Goal: Task Accomplishment & Management: Use online tool/utility

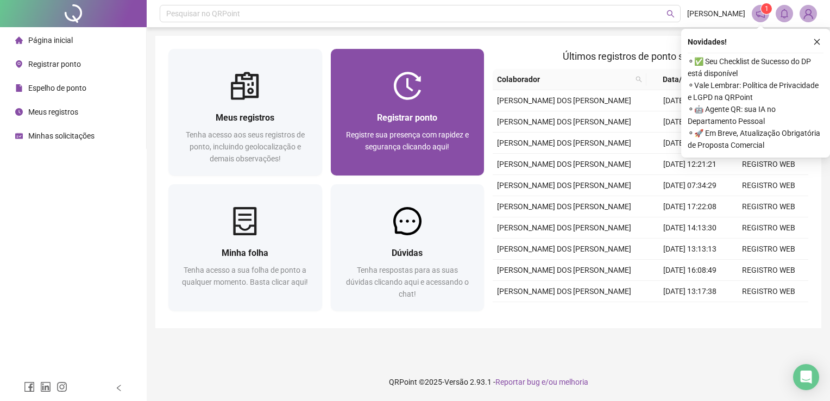
click at [355, 67] on div "Registrar ponto Registre sua presença com rapidez e segurança clicando aqui!" at bounding box center [408, 112] width 154 height 127
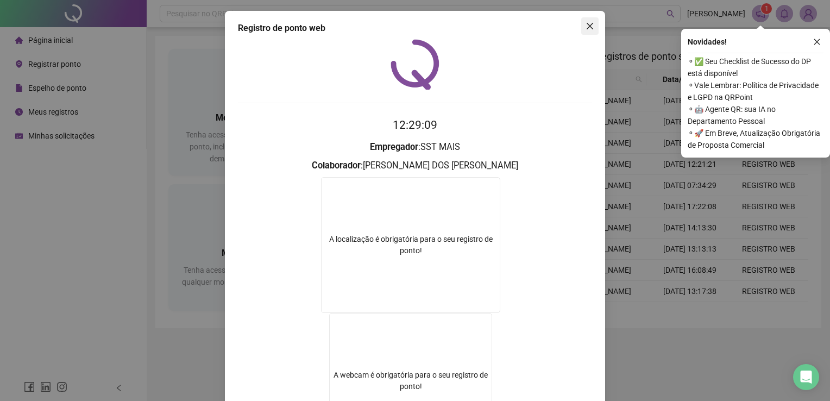
click at [586, 29] on icon "close" at bounding box center [590, 26] width 9 height 9
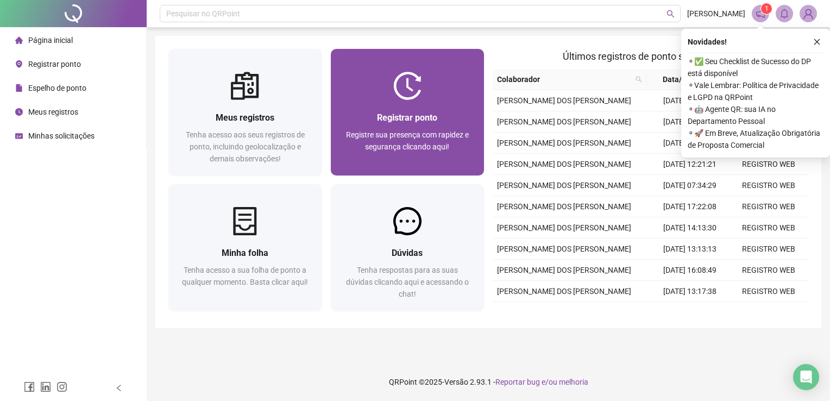
click at [449, 92] on div at bounding box center [408, 86] width 154 height 28
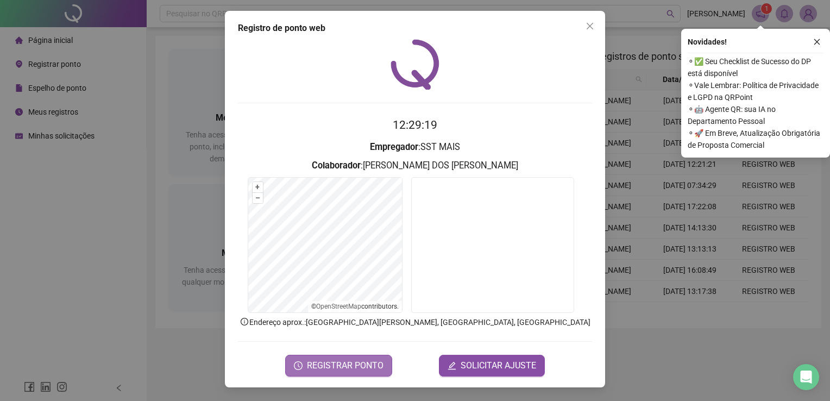
click at [350, 371] on span "REGISTRAR PONTO" at bounding box center [345, 365] width 77 height 13
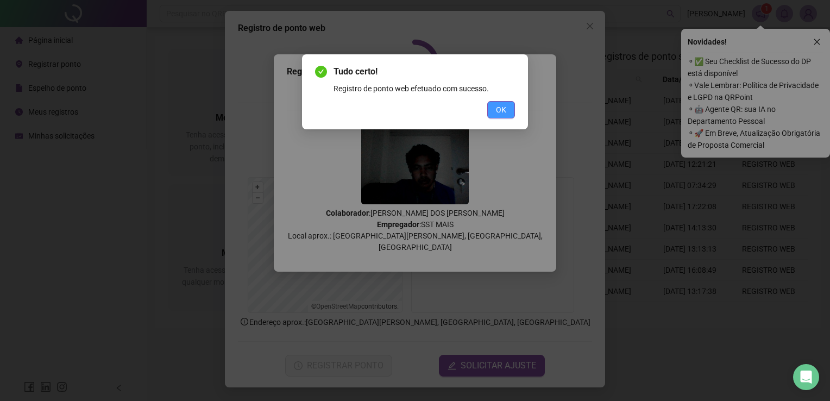
click at [502, 105] on span "OK" at bounding box center [501, 110] width 10 height 12
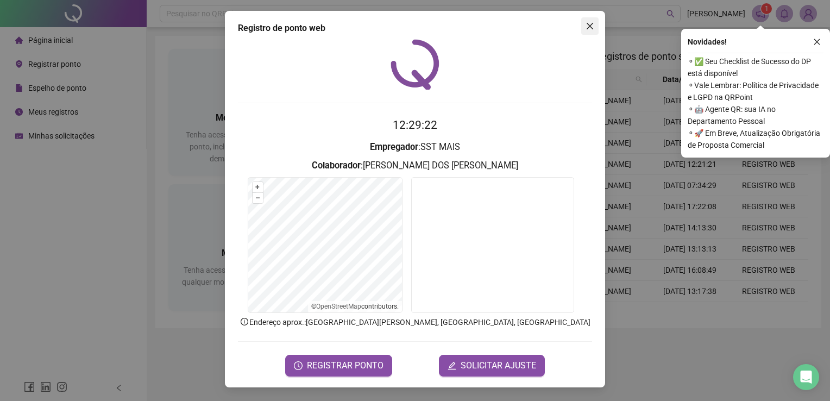
click at [589, 26] on icon "close" at bounding box center [590, 26] width 7 height 7
